Goal: Task Accomplishment & Management: Manage account settings

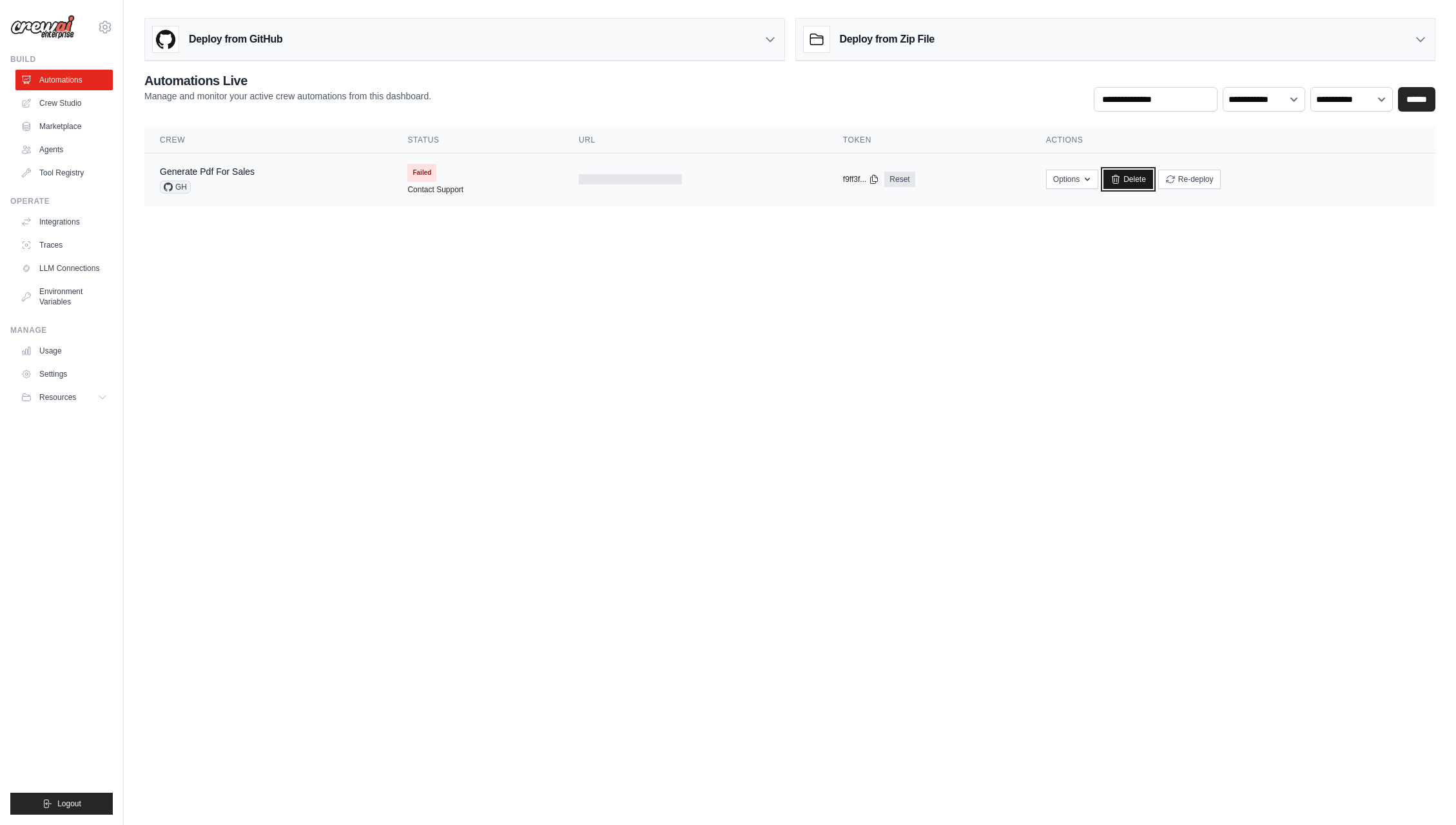
click at [1133, 183] on link "Delete" at bounding box center [1129, 180] width 50 height 20
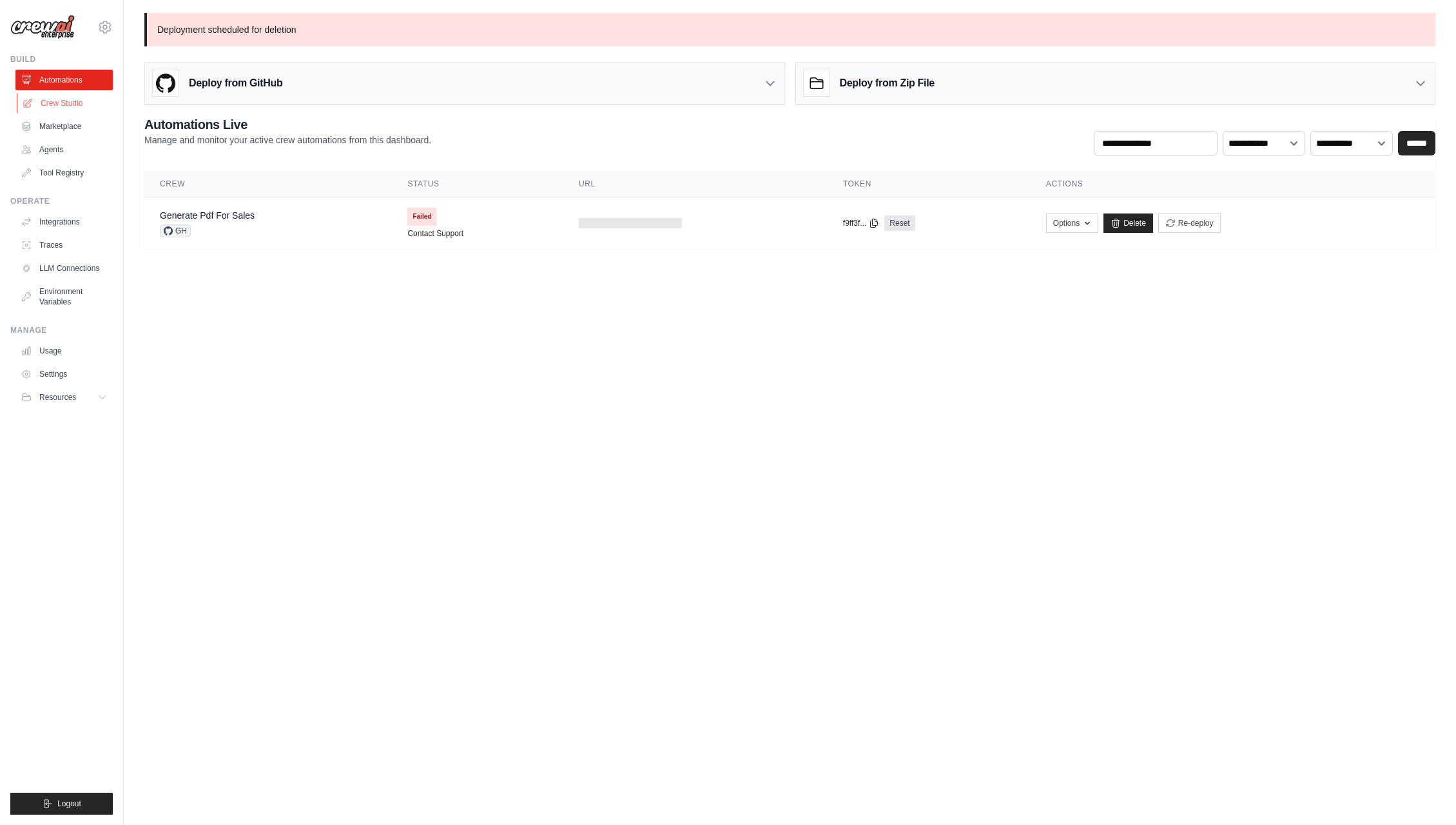
click at [67, 107] on link "Crew Studio" at bounding box center [65, 103] width 97 height 21
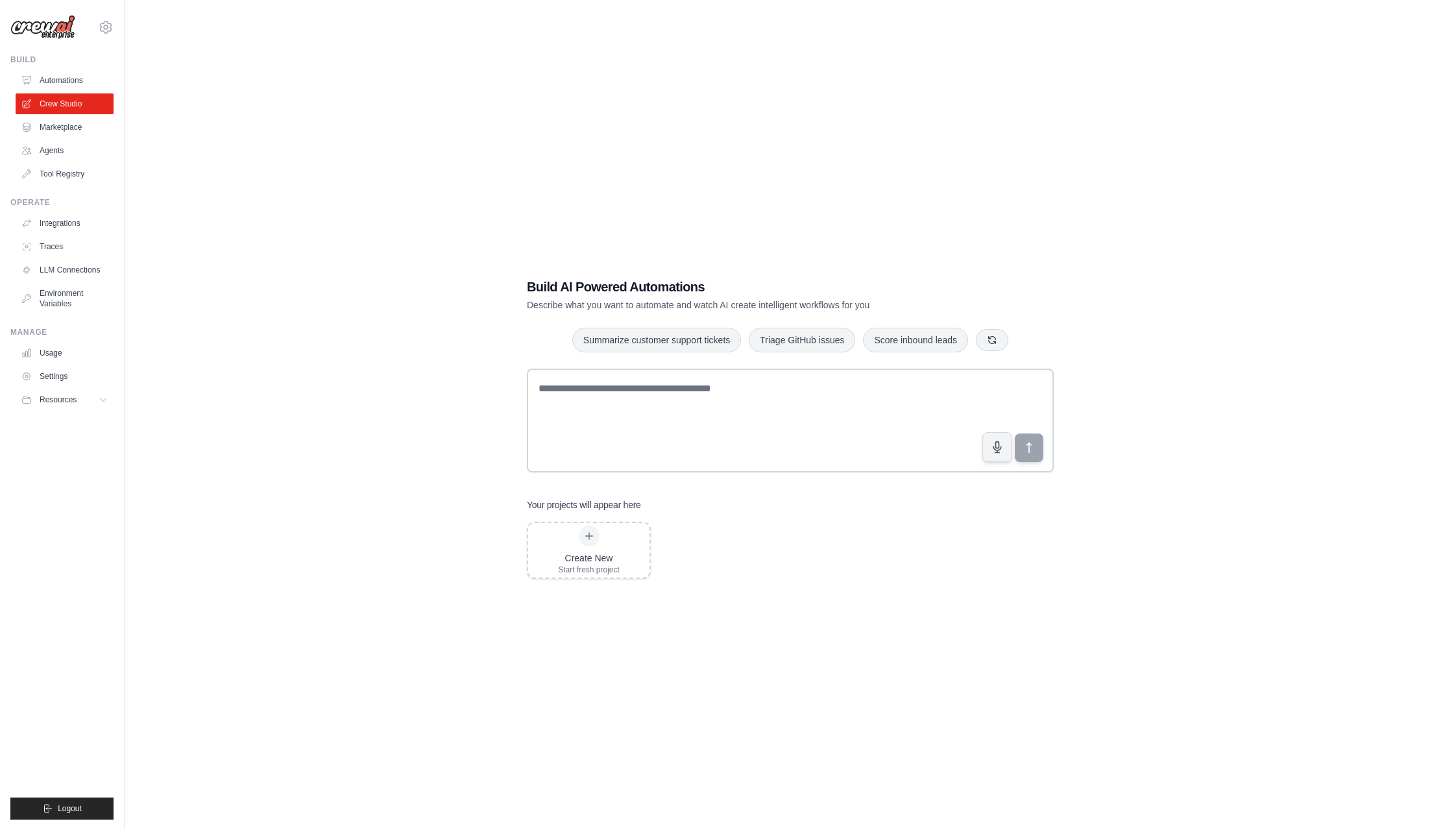
click at [647, 279] on h1 "Build AI Powered Automations" at bounding box center [745, 286] width 436 height 18
click at [997, 348] on button "button" at bounding box center [992, 340] width 33 height 22
click at [1002, 343] on icon "button" at bounding box center [1003, 340] width 11 height 11
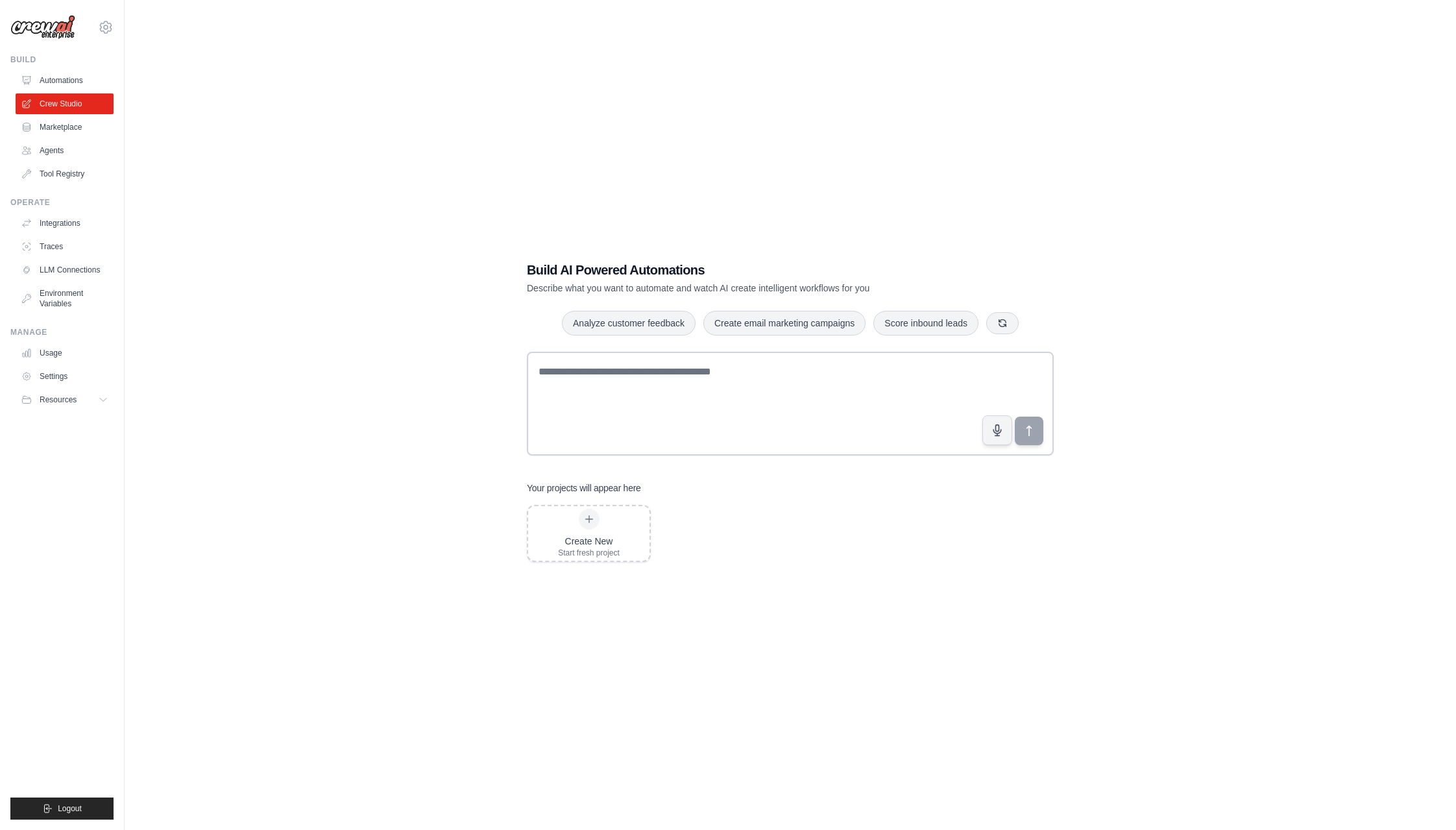
scroll to position [26, 0]
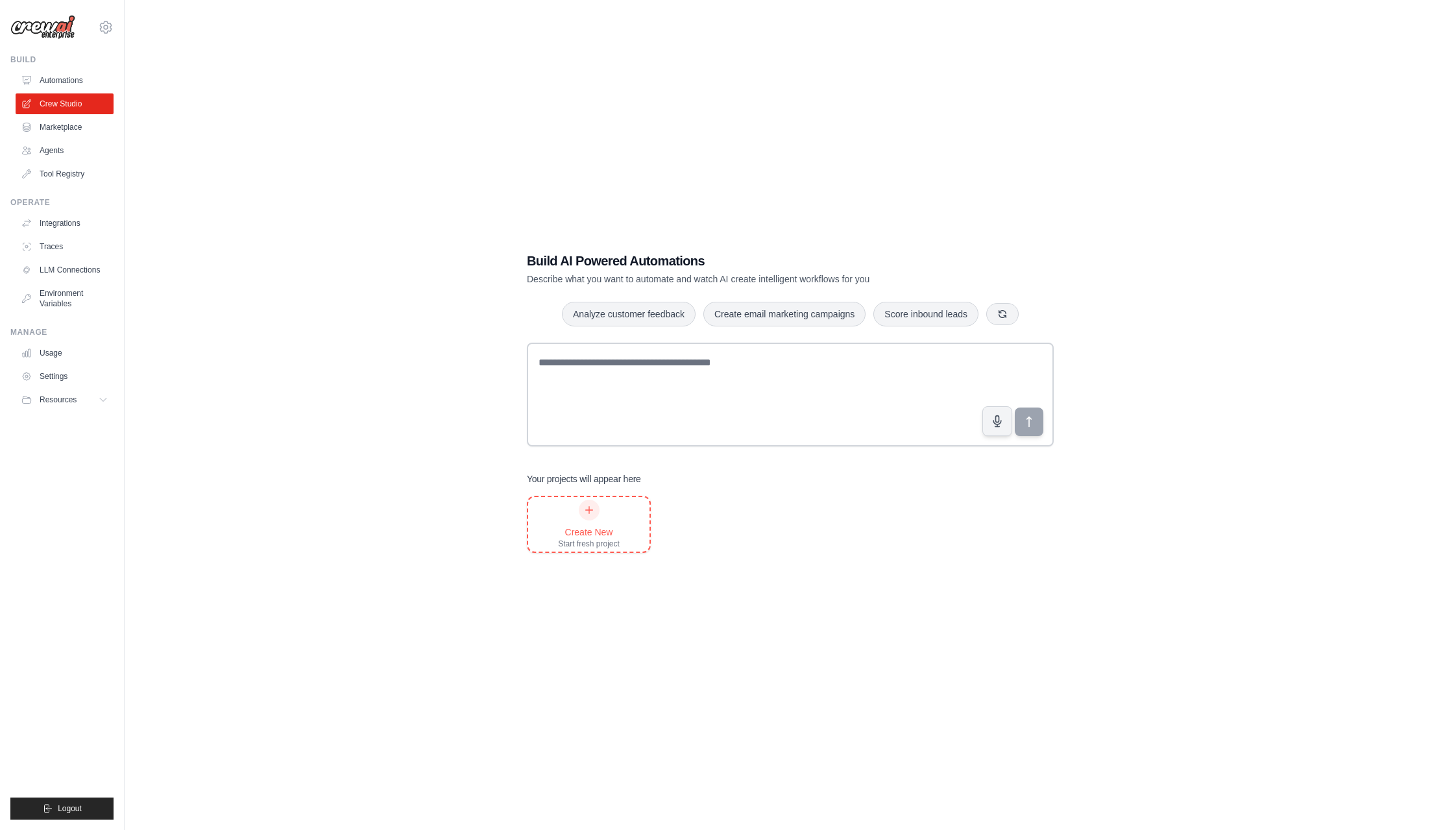
click at [584, 515] on div at bounding box center [588, 509] width 21 height 21
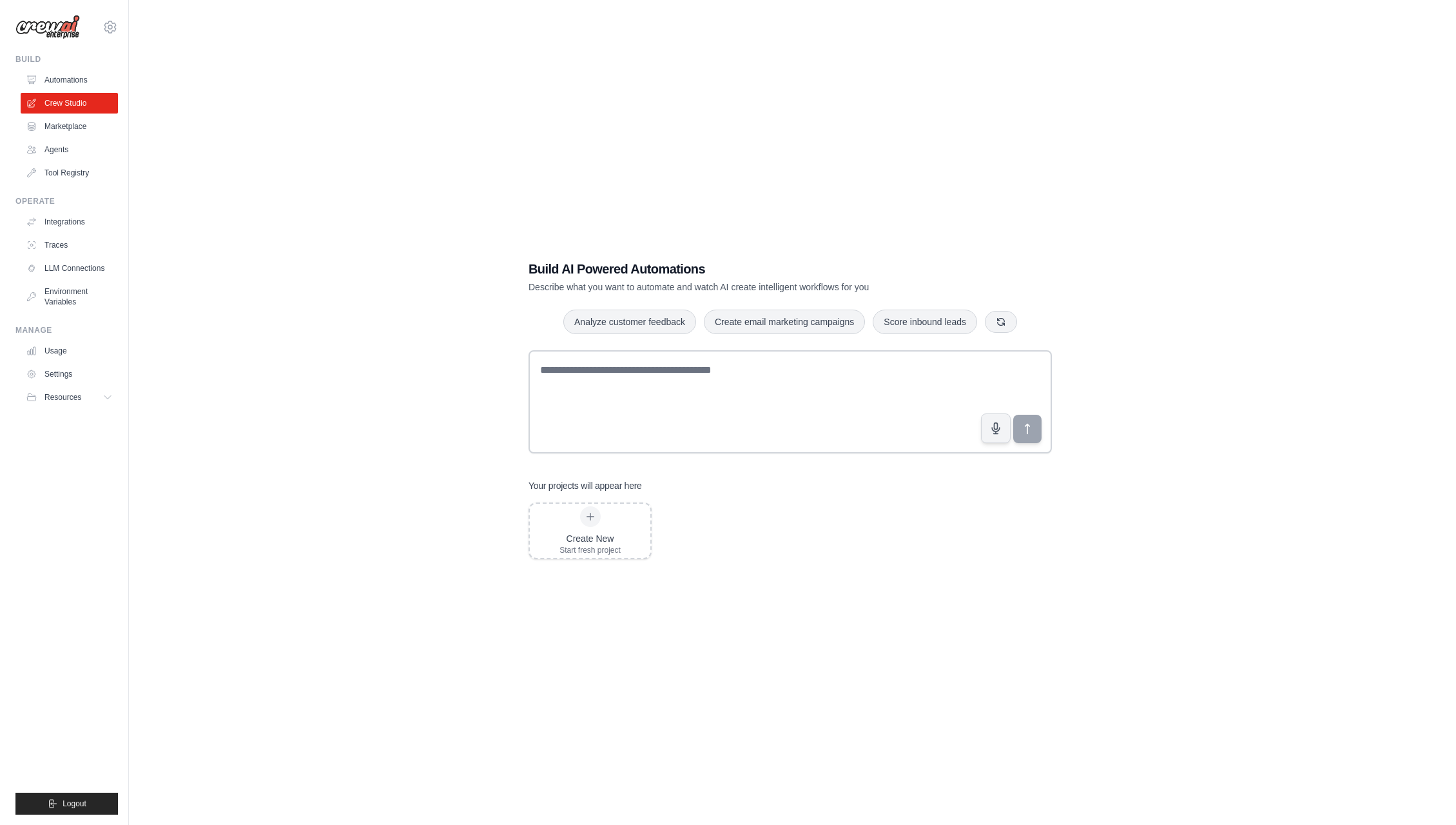
scroll to position [0, 0]
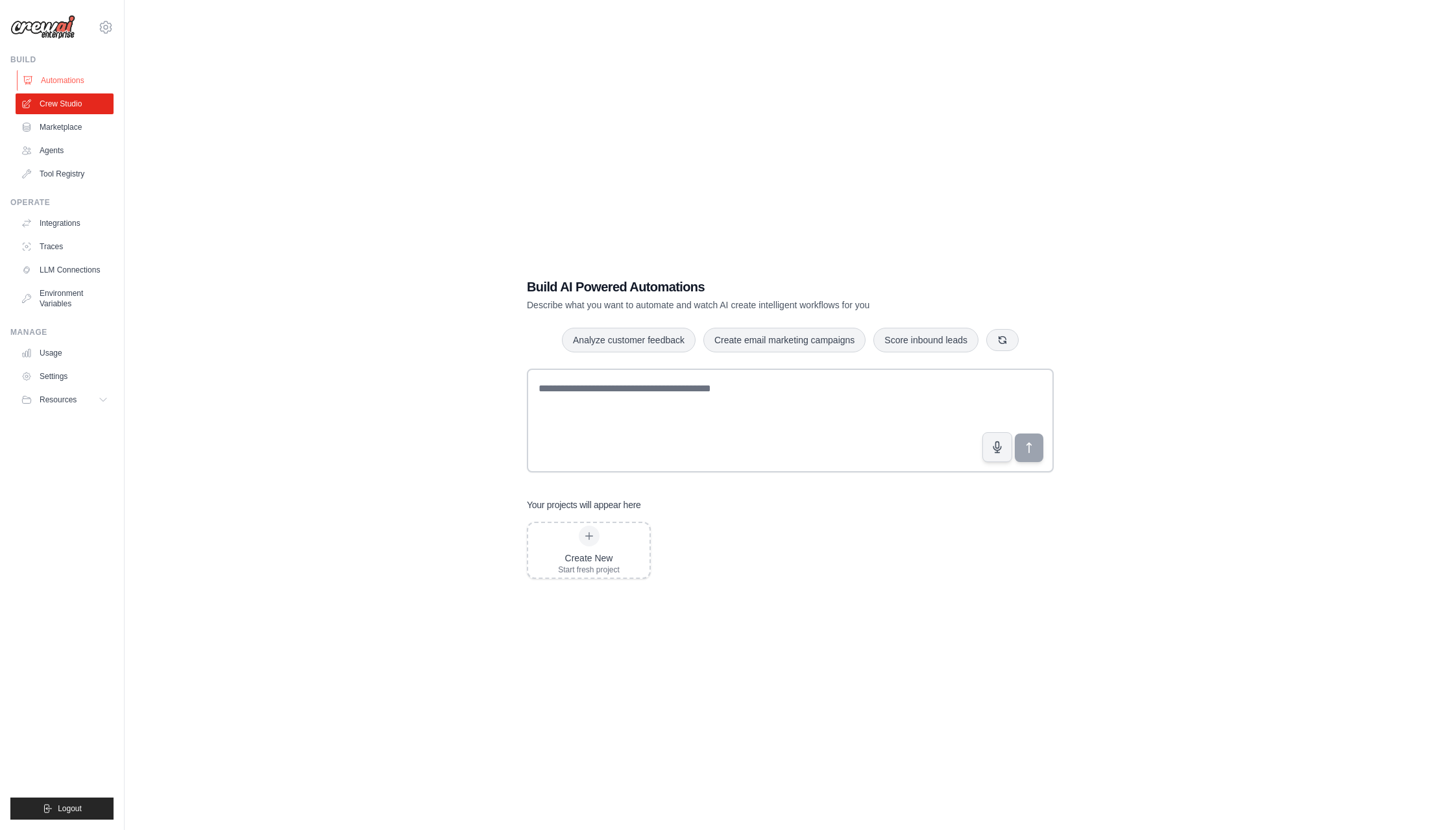
click at [68, 80] on link "Automations" at bounding box center [65, 80] width 98 height 21
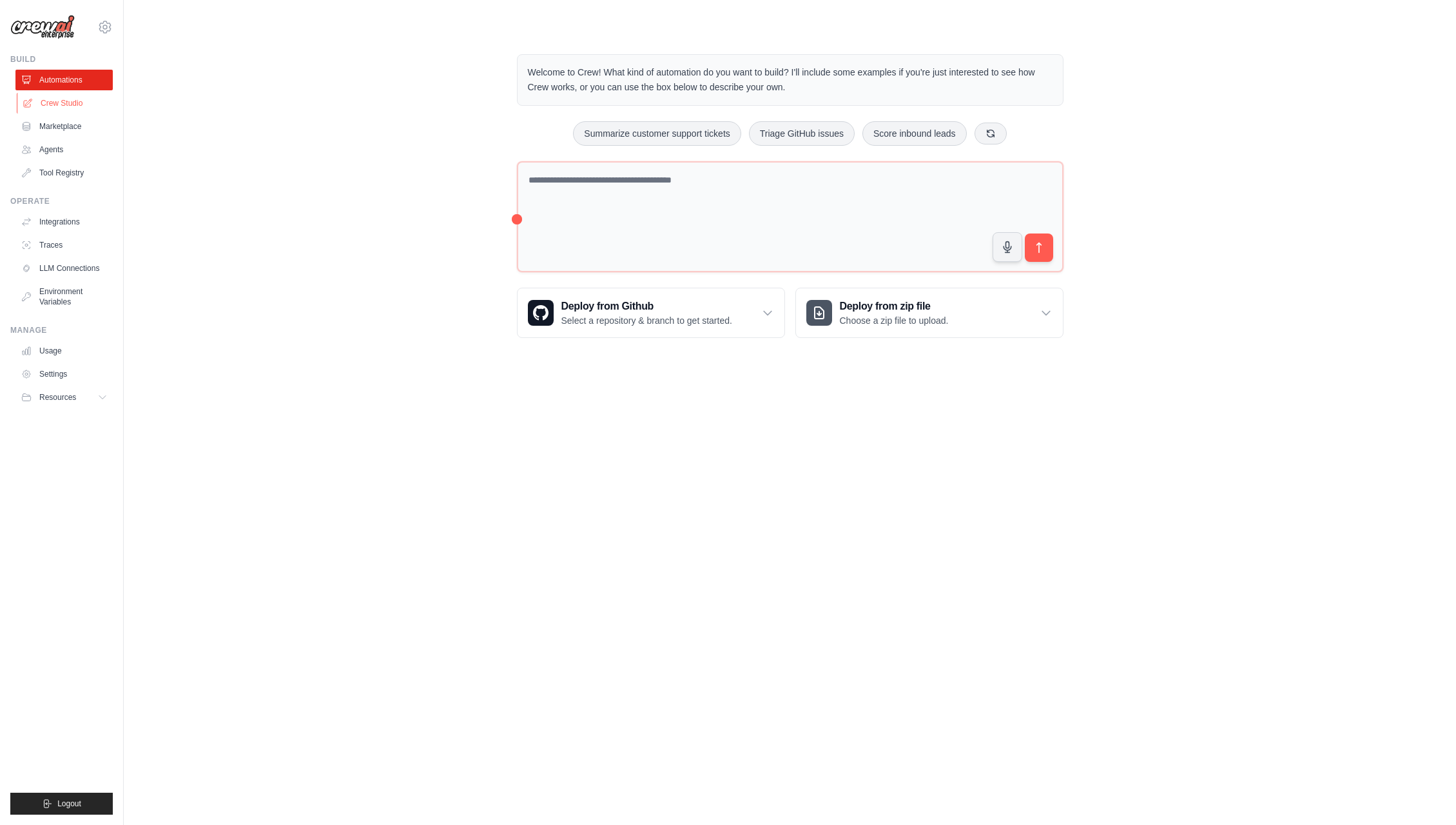
click at [35, 105] on link "Crew Studio" at bounding box center [65, 103] width 97 height 21
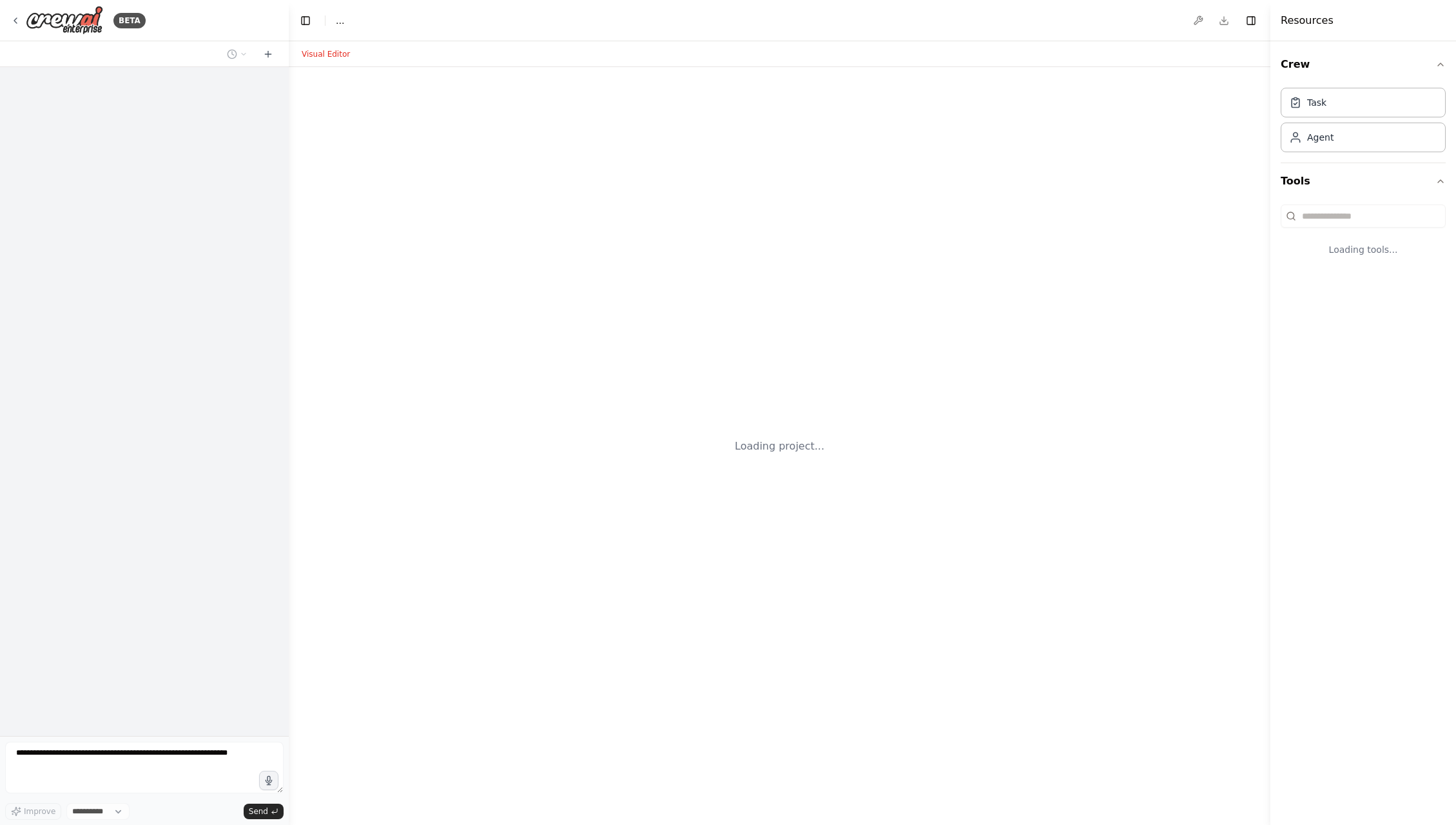
select select "****"
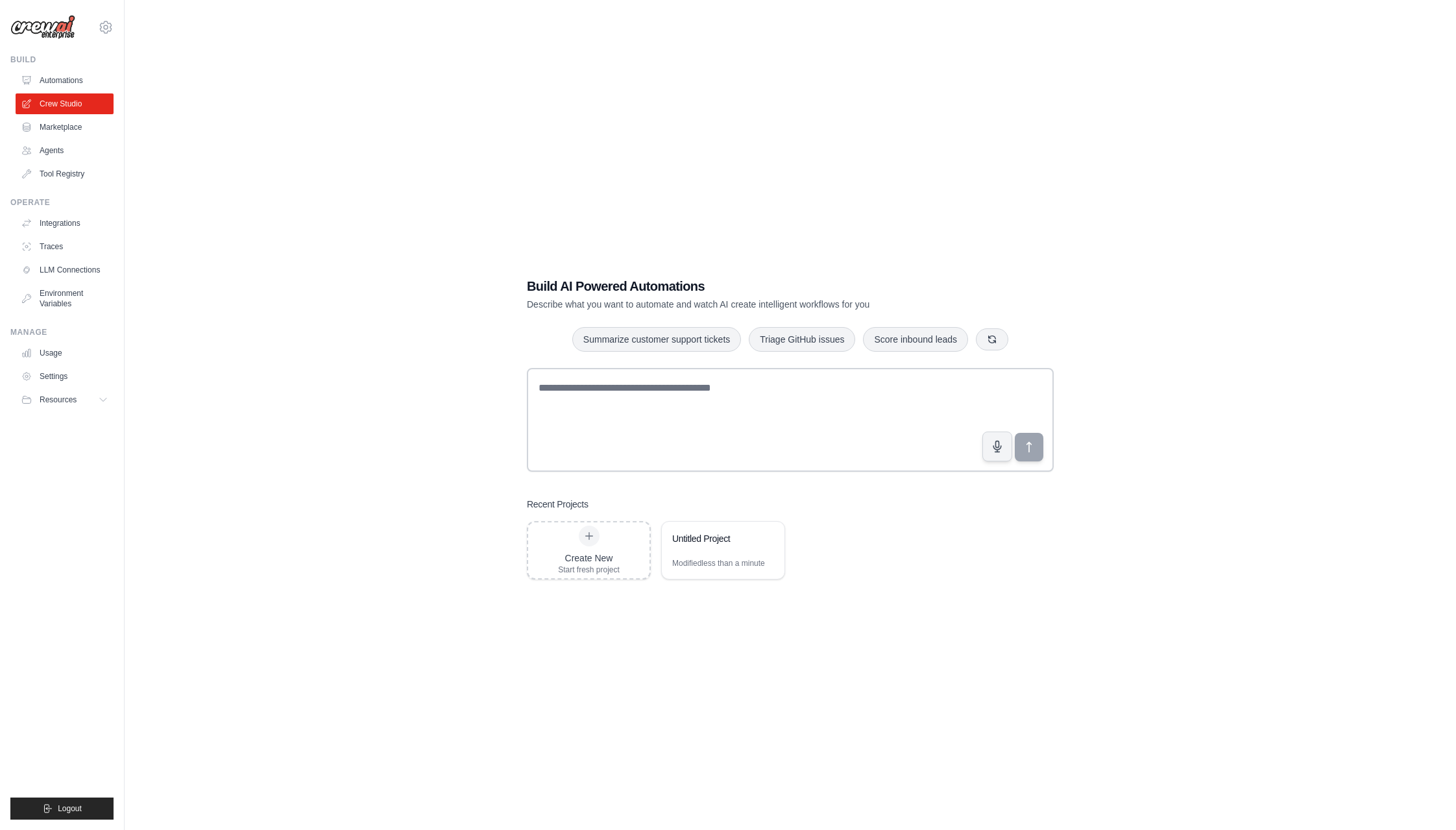
click at [116, 796] on div "brandon.antone@gmail.com Settings Build Automations Crew Studio Marketplace" at bounding box center [62, 415] width 124 height 830
click at [52, 824] on div "brandon.antone@gmail.com Settings Build Automations Crew Studio Marketplace" at bounding box center [62, 415] width 124 height 830
click at [54, 819] on button "Logout" at bounding box center [62, 808] width 104 height 22
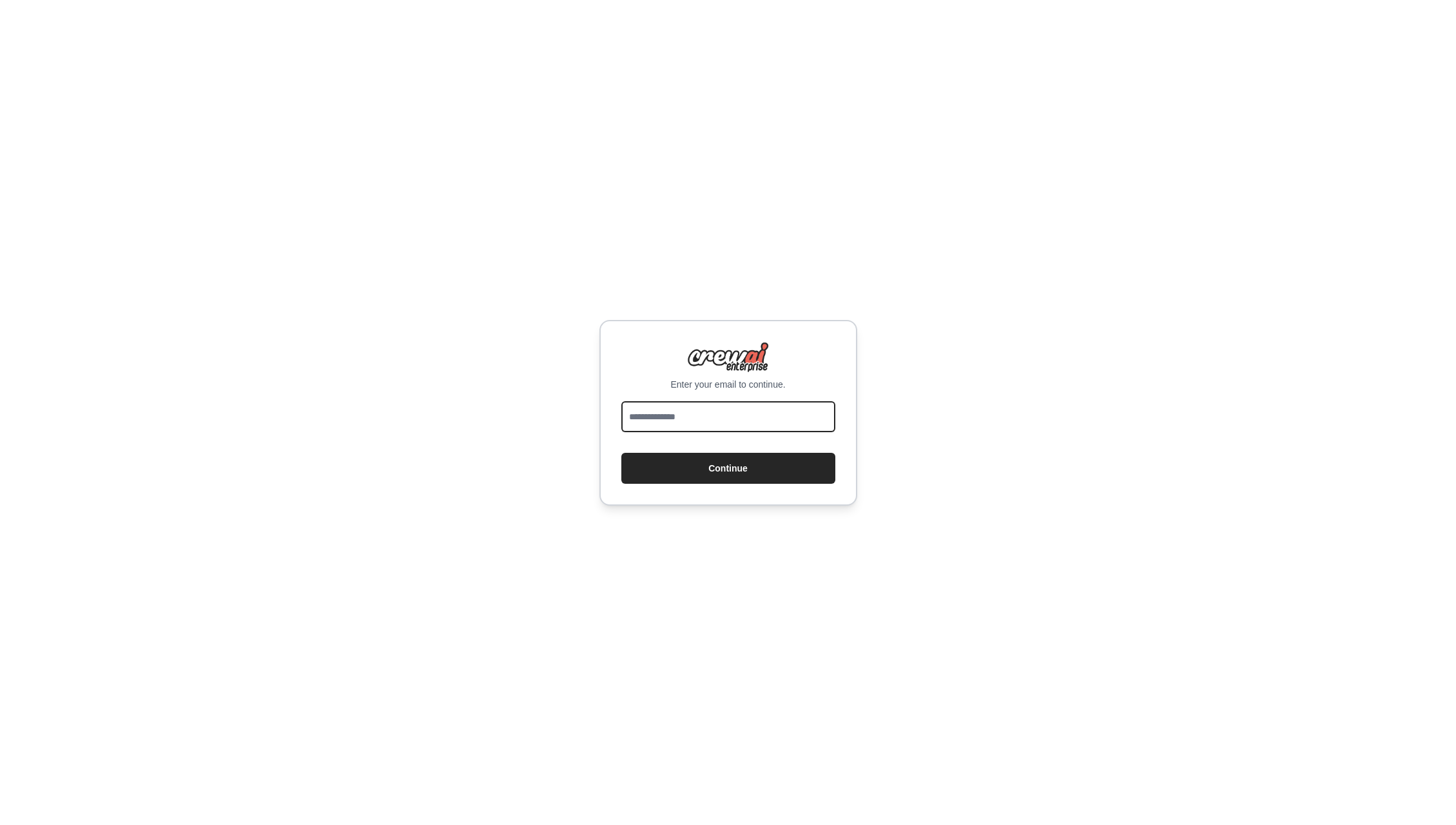
click at [744, 409] on input "email" at bounding box center [728, 417] width 214 height 31
type input "**********"
click at [733, 470] on button "Continue" at bounding box center [728, 469] width 214 height 31
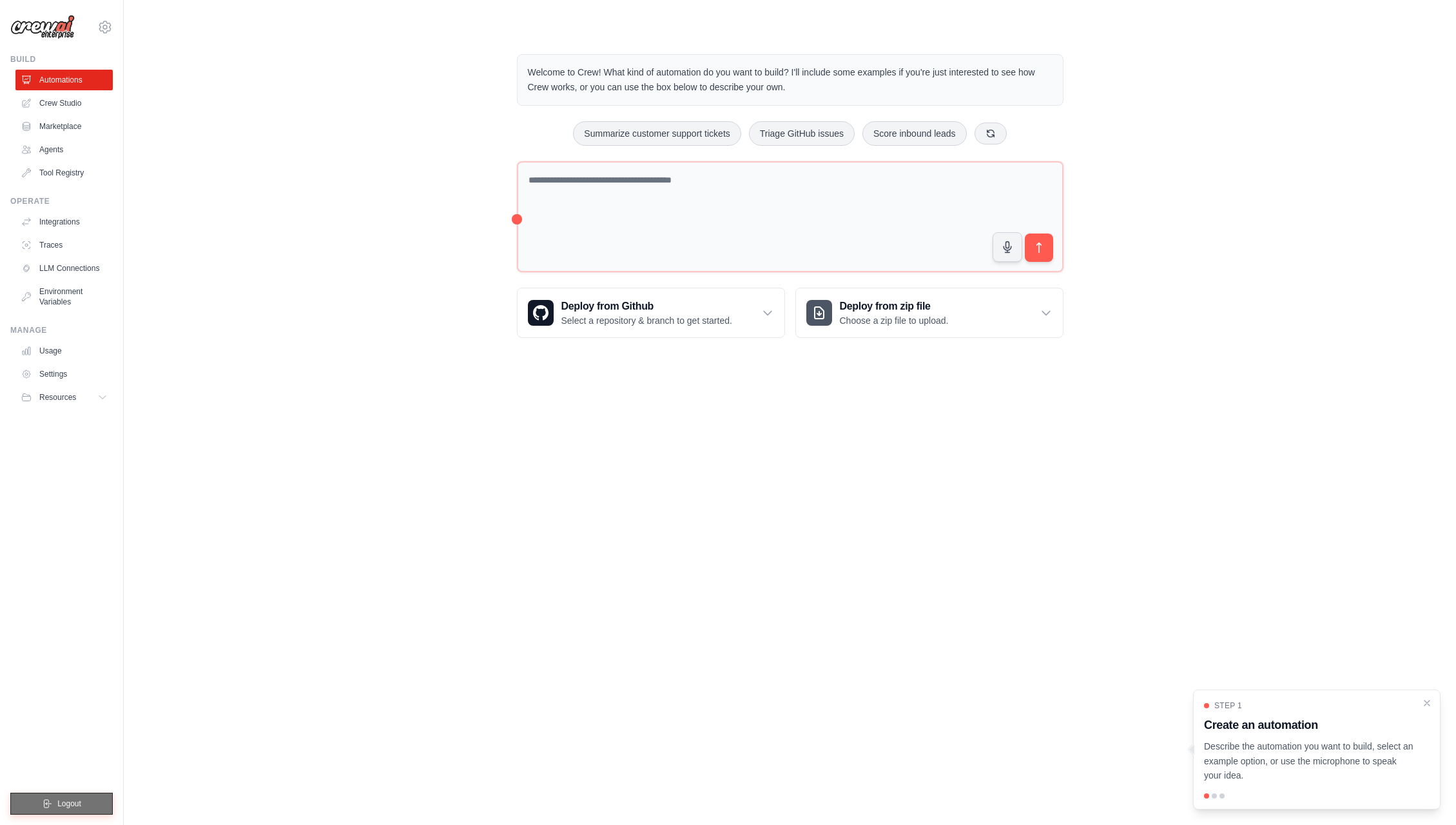
click at [77, 810] on button "Logout" at bounding box center [62, 803] width 103 height 22
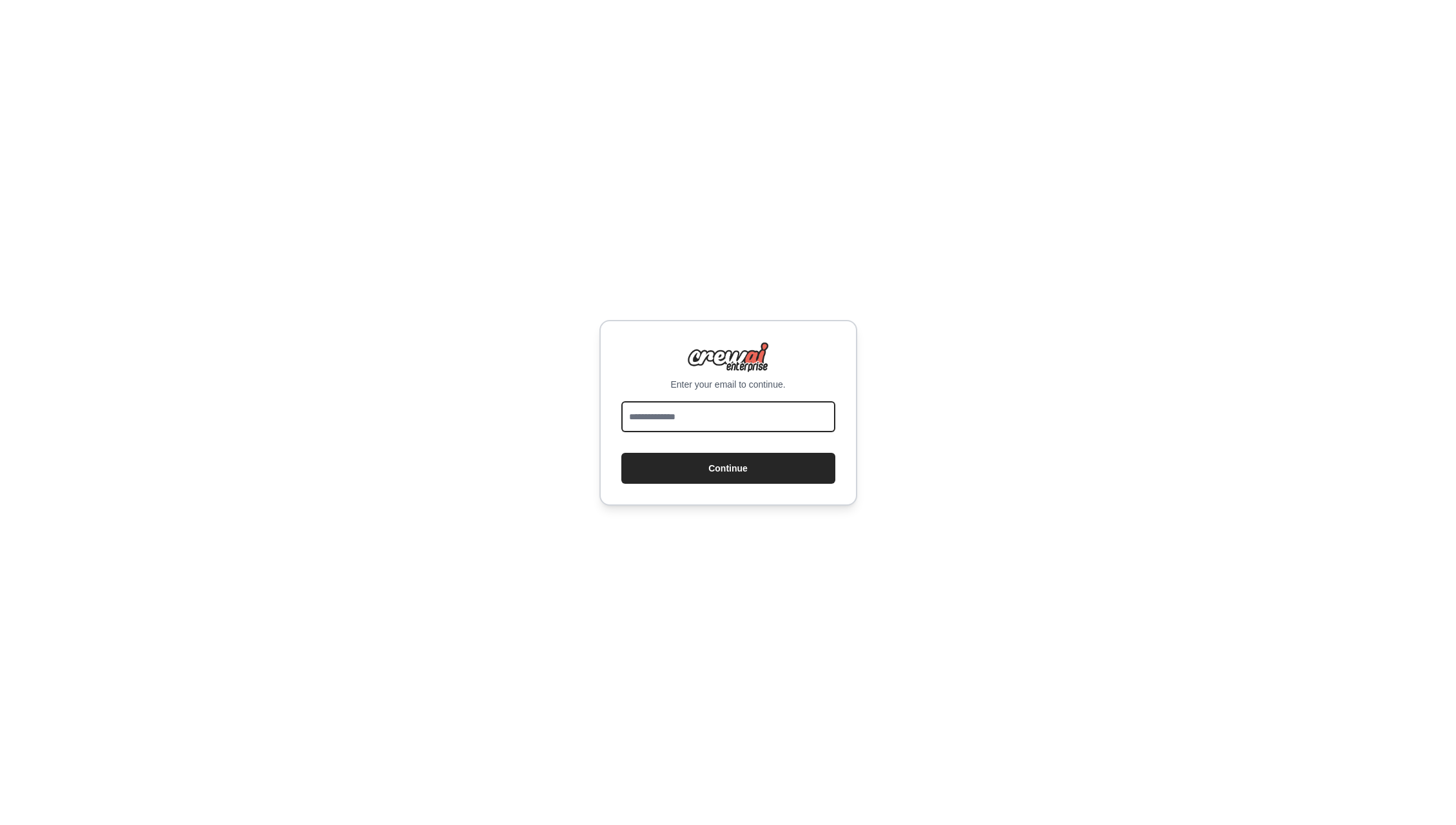
click at [690, 415] on input "email" at bounding box center [728, 417] width 214 height 31
type input "**********"
click at [726, 470] on button "Continue" at bounding box center [728, 469] width 214 height 31
